Goal: Task Accomplishment & Management: Manage account settings

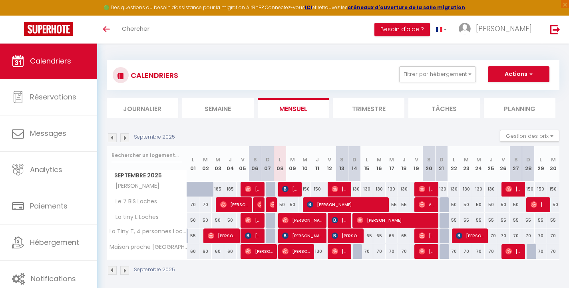
click at [535, 187] on div "150" at bounding box center [541, 189] width 12 height 15
type input "150"
type input "Lun 29 Septembre 2025"
type input "[DATE] Septembre 2025"
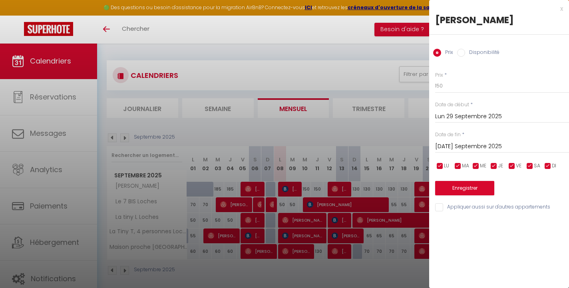
click at [324, 141] on div at bounding box center [284, 144] width 569 height 288
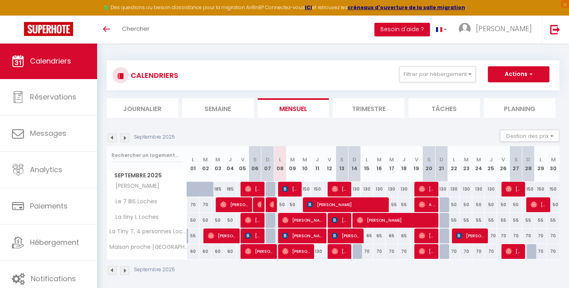
click at [126, 136] on img at bounding box center [124, 137] width 9 height 9
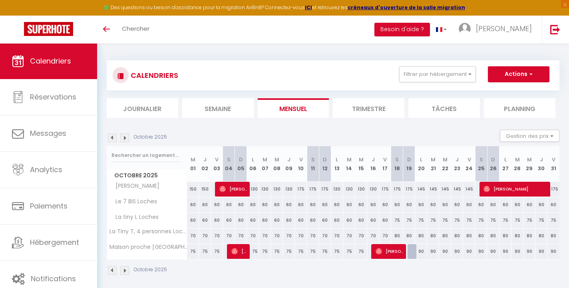
click at [113, 137] on img at bounding box center [112, 137] width 9 height 9
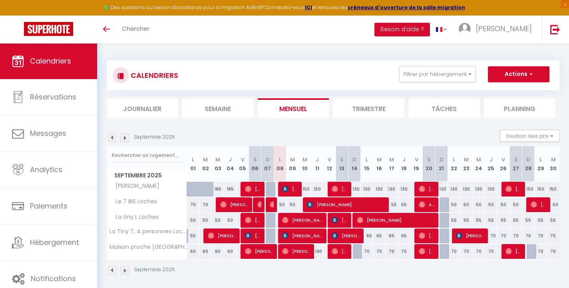
click at [529, 187] on div "150" at bounding box center [528, 189] width 12 height 15
type input "150"
type input "Dim 28 Septembre 2025"
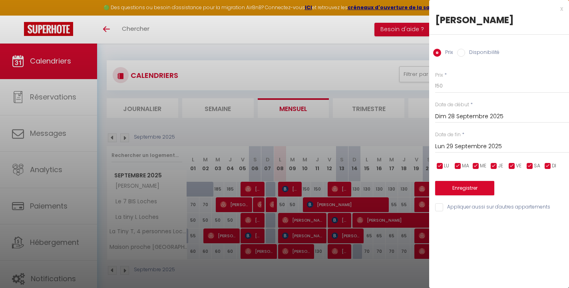
click at [476, 145] on input "Lun 29 Septembre 2025" at bounding box center [502, 146] width 134 height 10
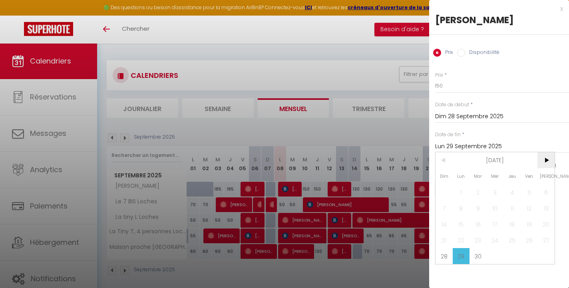
click at [540, 161] on span ">" at bounding box center [545, 160] width 17 height 16
click at [531, 192] on span "3" at bounding box center [529, 192] width 17 height 16
type input "Ven 03 Octobre 2025"
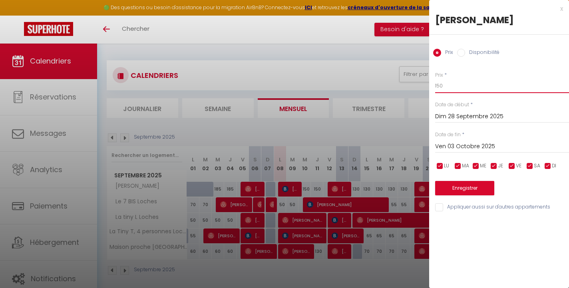
click at [454, 87] on input "150" at bounding box center [502, 86] width 134 height 14
type input "130"
click at [452, 184] on button "Enregistrer" at bounding box center [464, 188] width 59 height 14
